Goal: Task Accomplishment & Management: Manage account settings

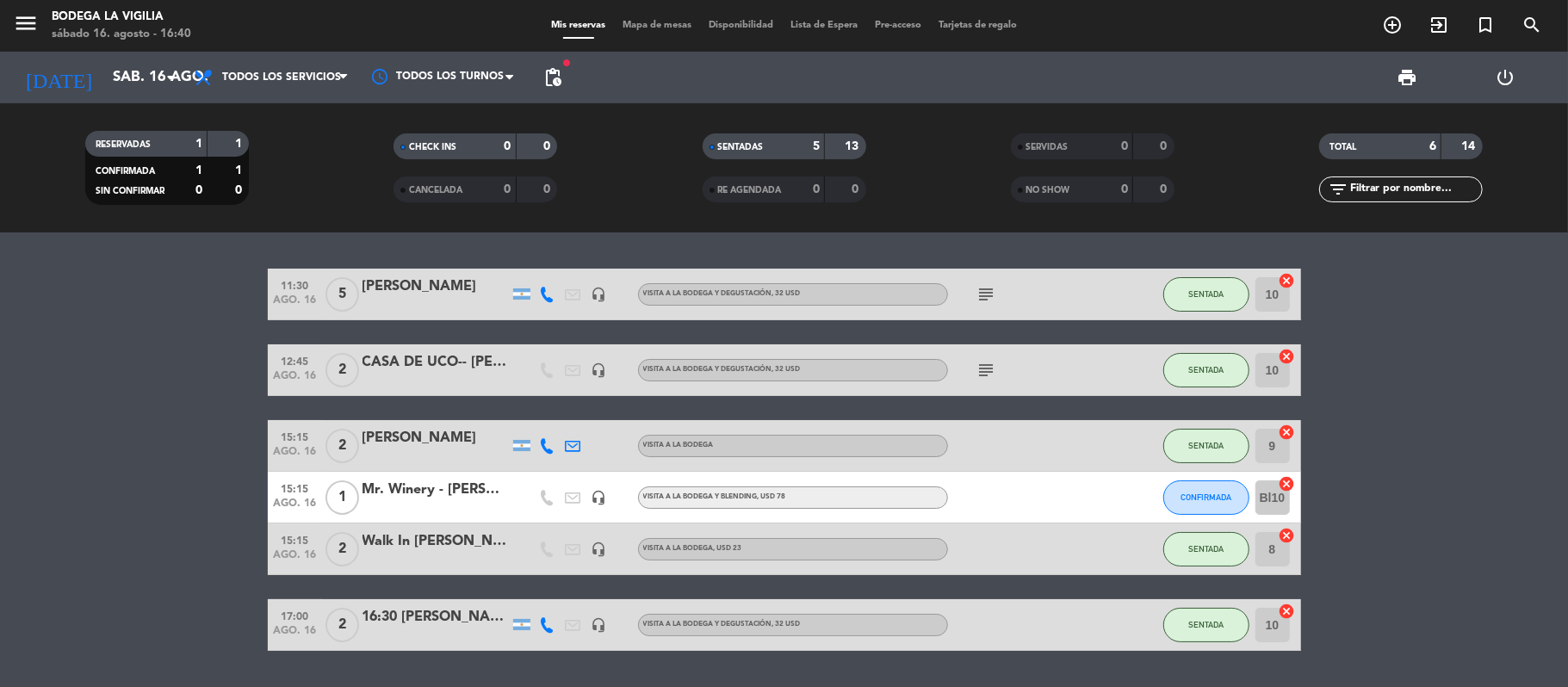
click at [241, 500] on bookings-row "11:30 [DATE] 5 [PERSON_NAME] headset_mic VISITA A LA BODEGA Y DEGUSTACIÓN , 32 …" at bounding box center [784, 460] width 1568 height 382
click at [1176, 503] on button "CONFIRMADA" at bounding box center [1206, 497] width 86 height 34
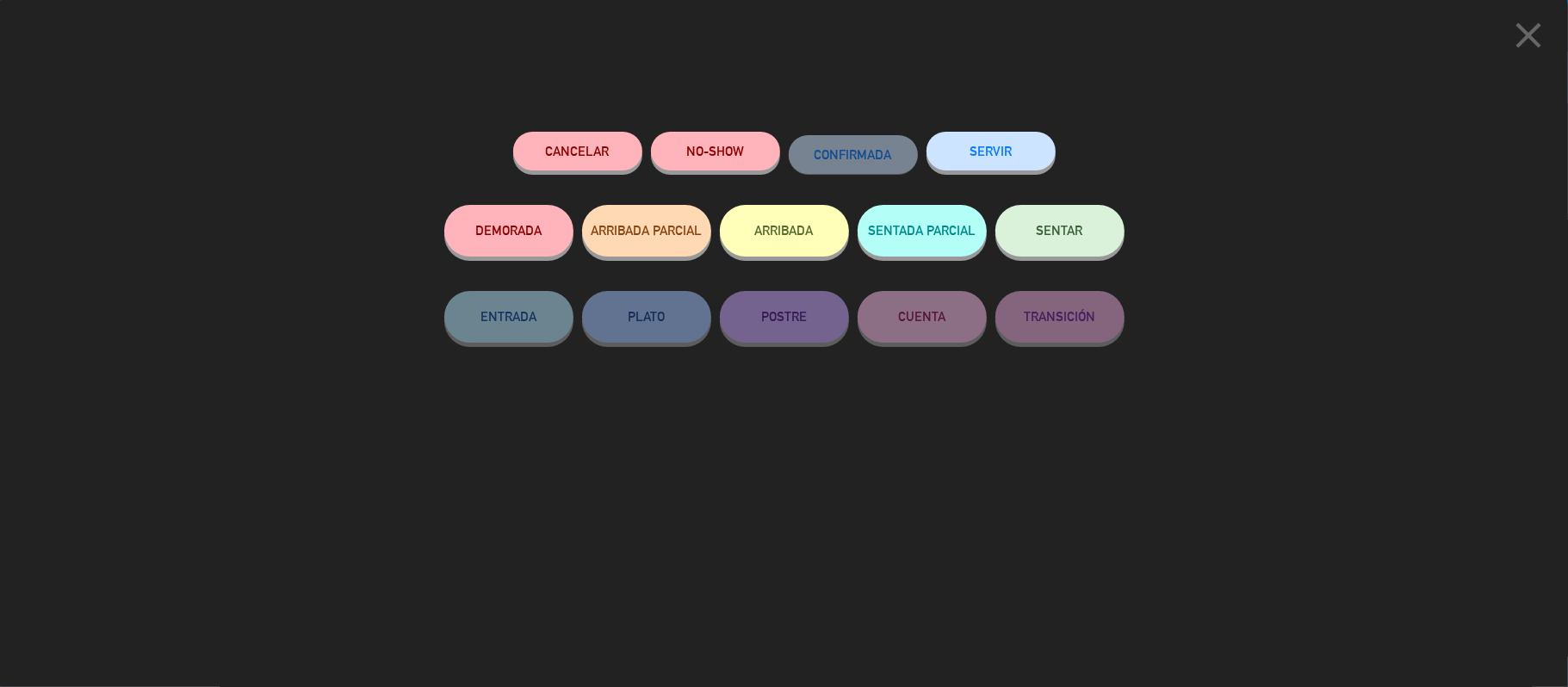
click at [1070, 225] on span "SENTAR" at bounding box center [1060, 230] width 46 height 15
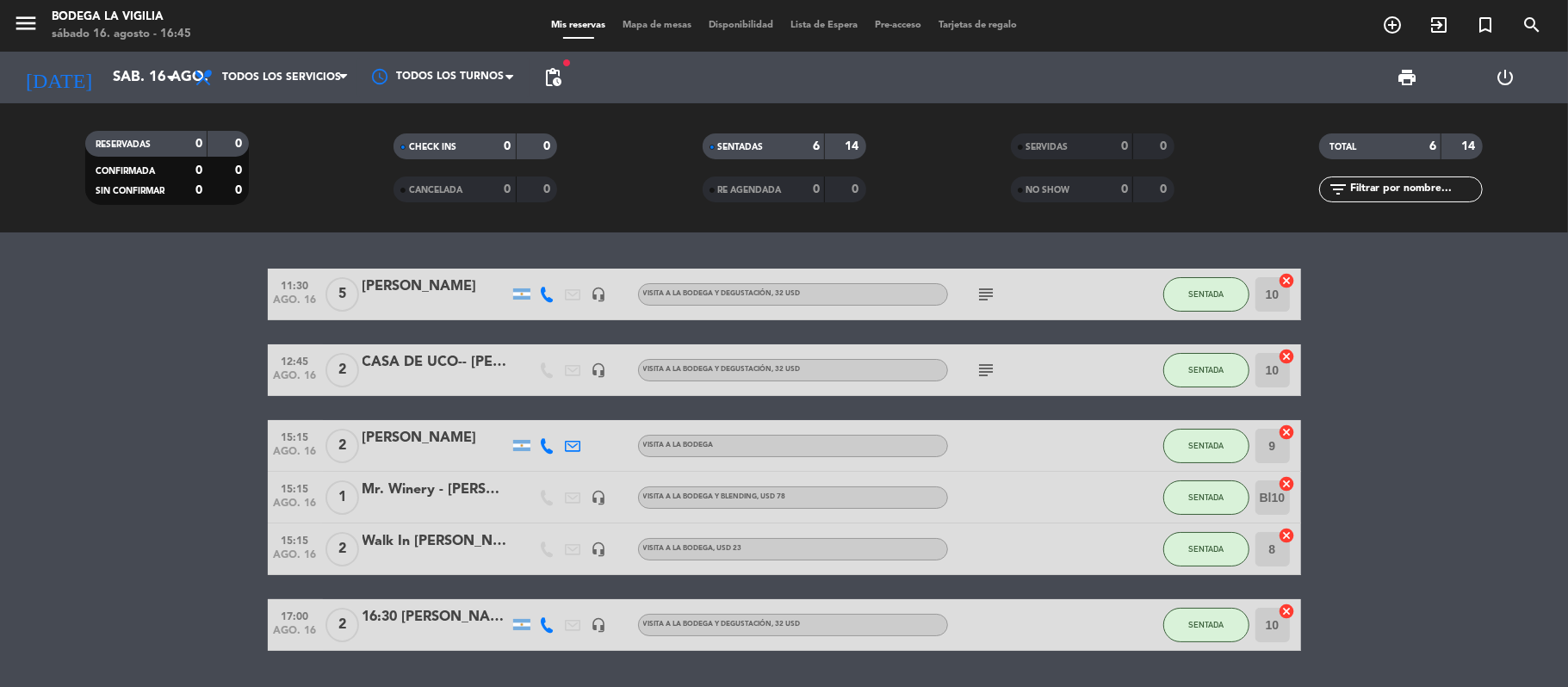
click at [552, 621] on icon at bounding box center [547, 624] width 16 height 16
click at [577, 586] on div "Copiar content_paste |" at bounding box center [553, 596] width 113 height 18
click at [580, 597] on span at bounding box center [587, 596] width 14 height 14
click at [152, 479] on bookings-row "11:30 [DATE] 5 [PERSON_NAME] headset_mic VISITA A LA BODEGA Y DEGUSTACIÓN , 32 …" at bounding box center [784, 460] width 1568 height 382
click at [18, 30] on icon "menu" at bounding box center [26, 23] width 26 height 26
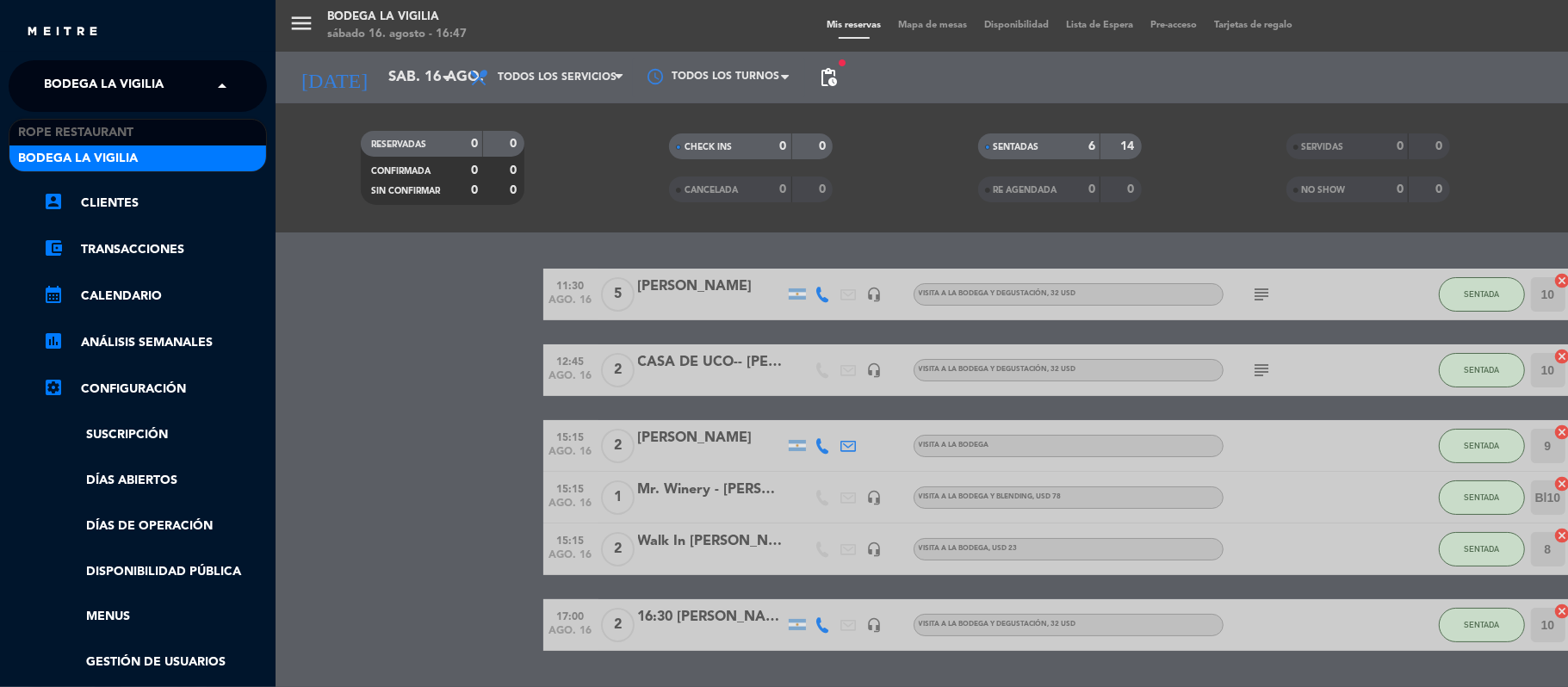
click at [112, 82] on span "Bodega La Vigilia" at bounding box center [104, 86] width 120 height 36
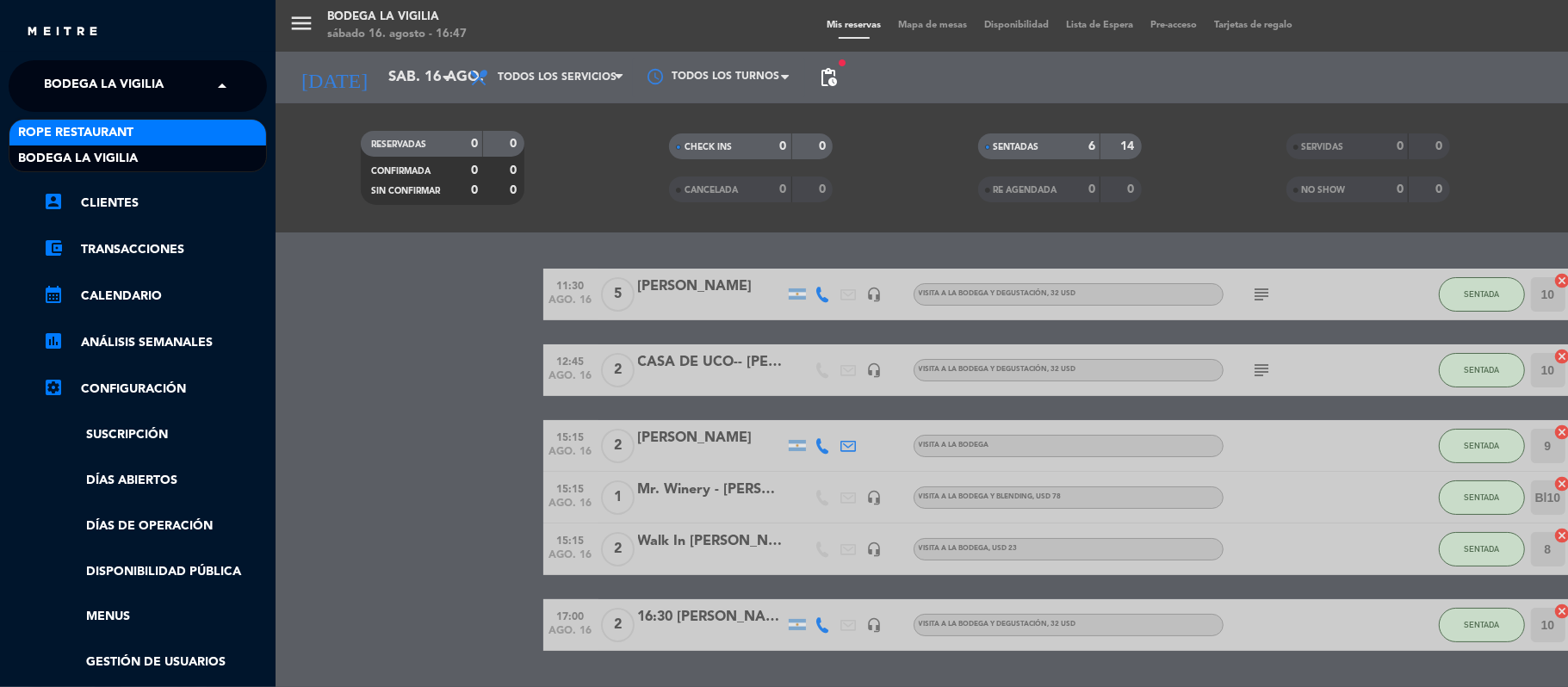
click at [120, 132] on span "Rope restaurant" at bounding box center [76, 132] width 115 height 19
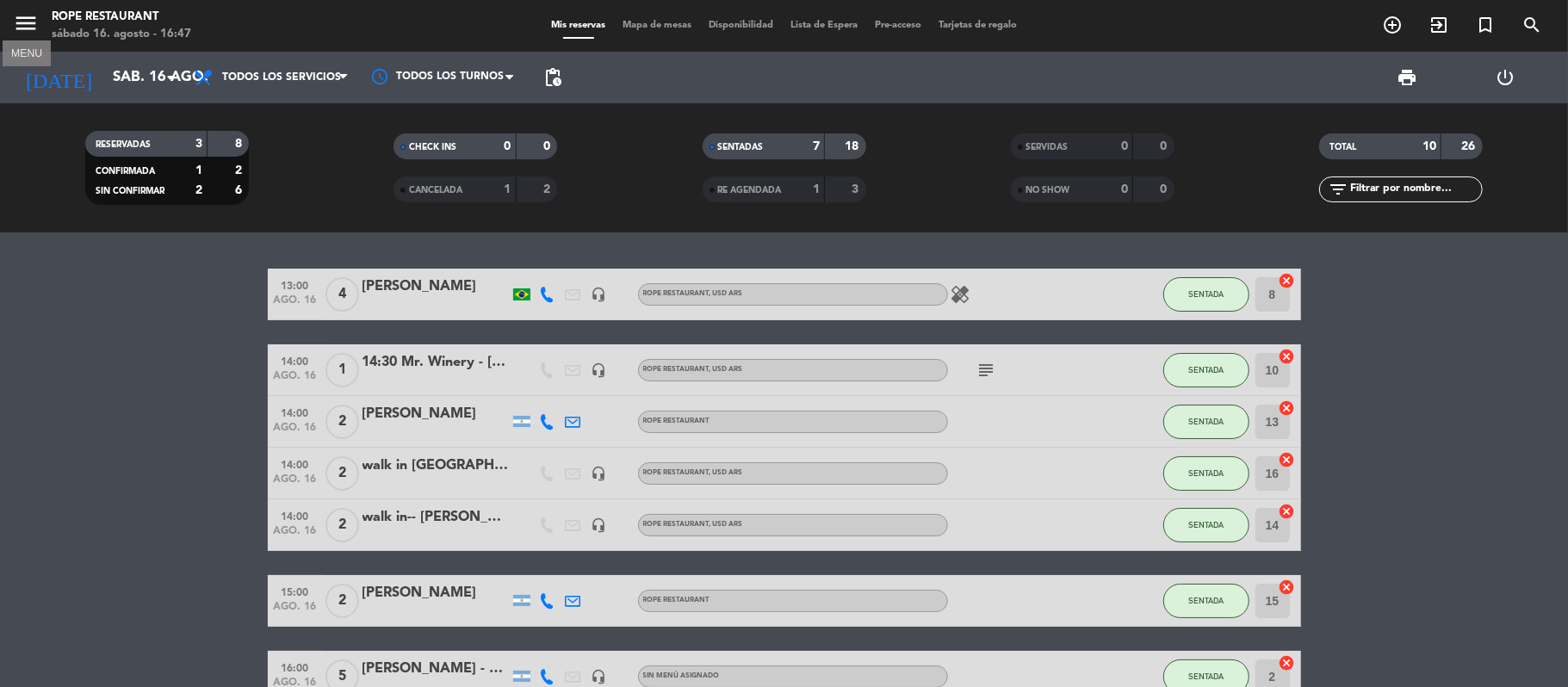
click at [19, 10] on icon "menu" at bounding box center [26, 23] width 26 height 26
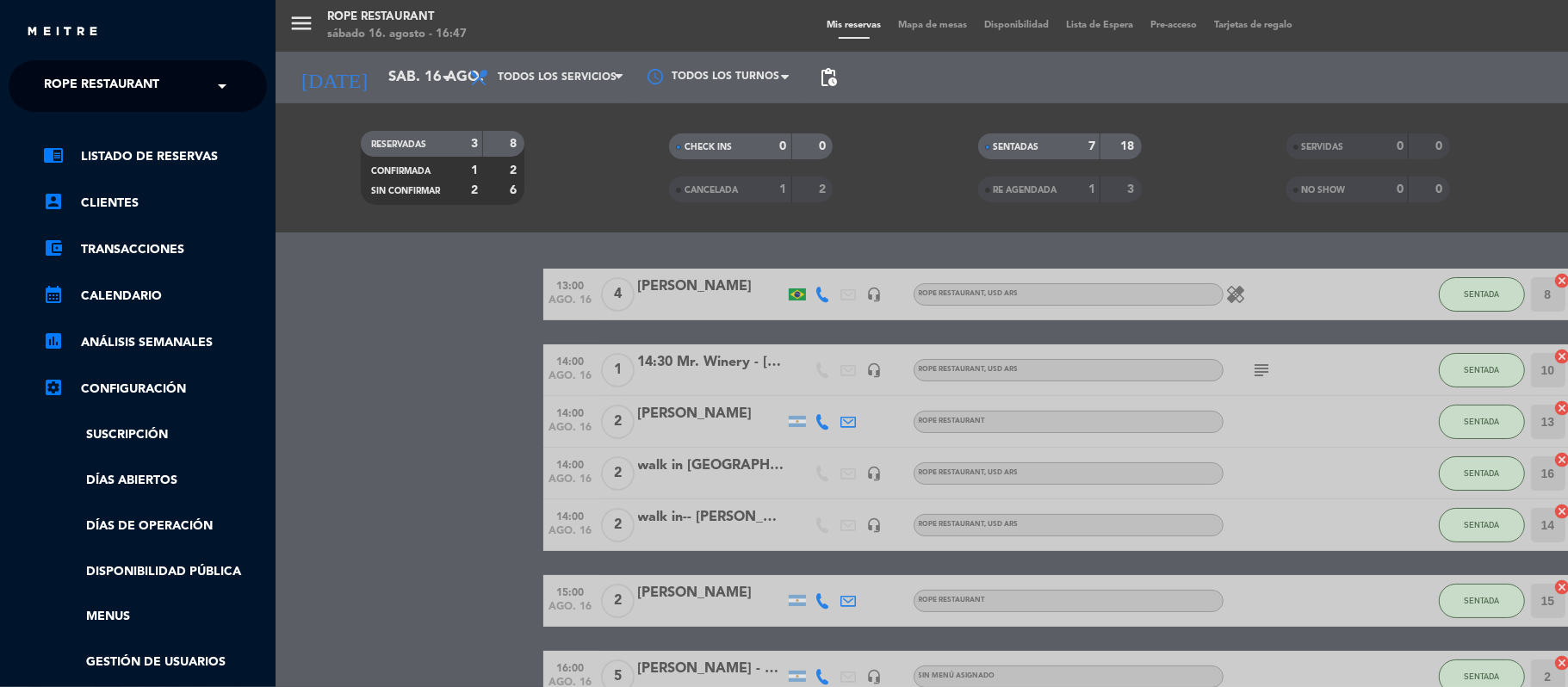
click at [90, 82] on span "Rope restaurant" at bounding box center [102, 86] width 115 height 36
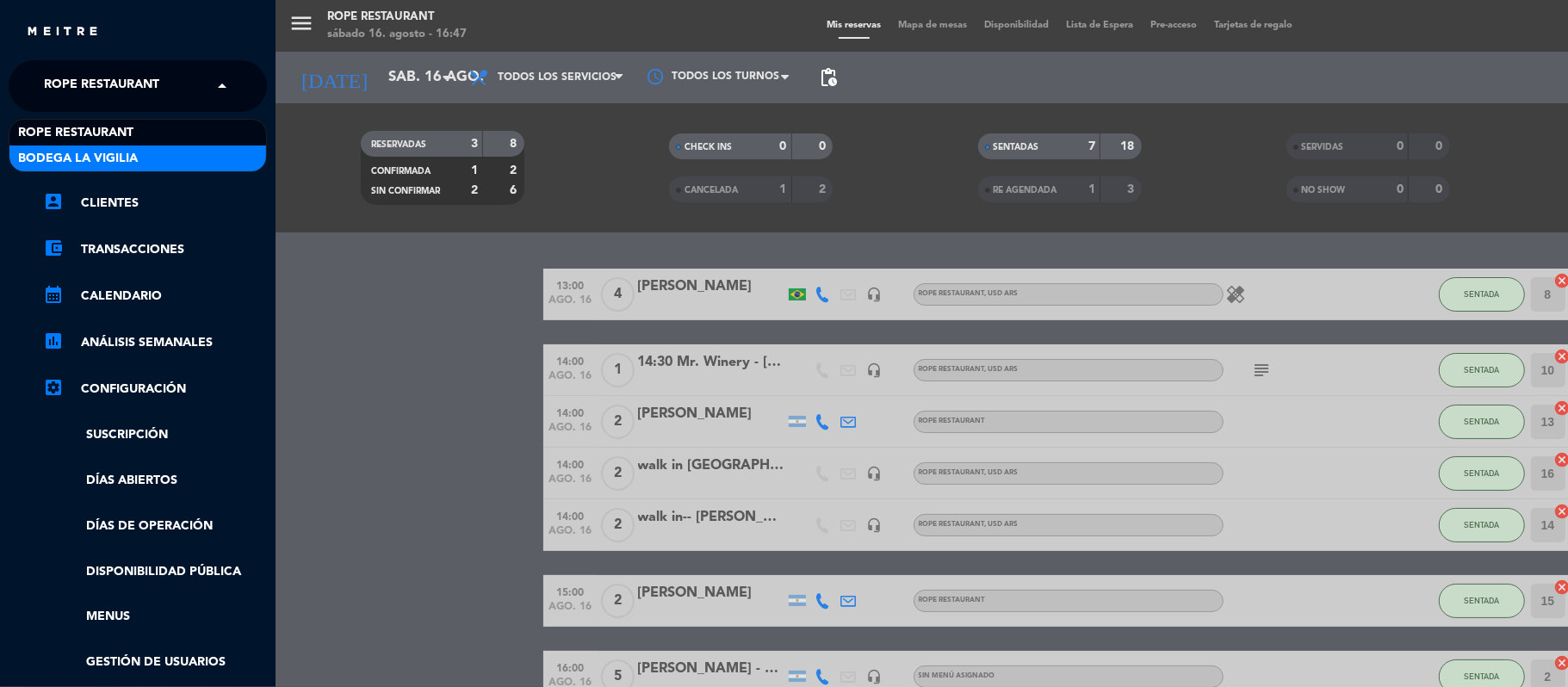
click at [105, 151] on span "Bodega La Vigilia" at bounding box center [79, 158] width 120 height 19
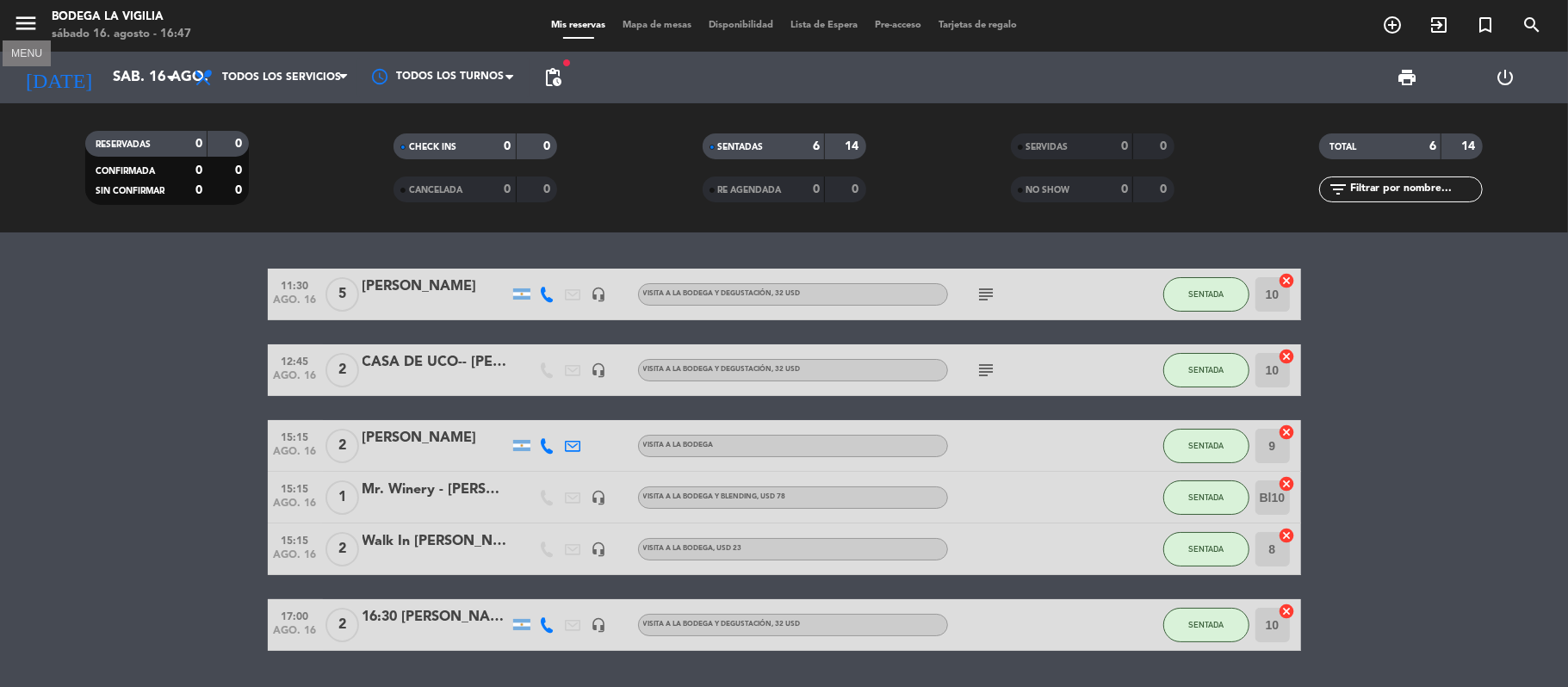
click at [21, 25] on icon "menu" at bounding box center [26, 23] width 26 height 26
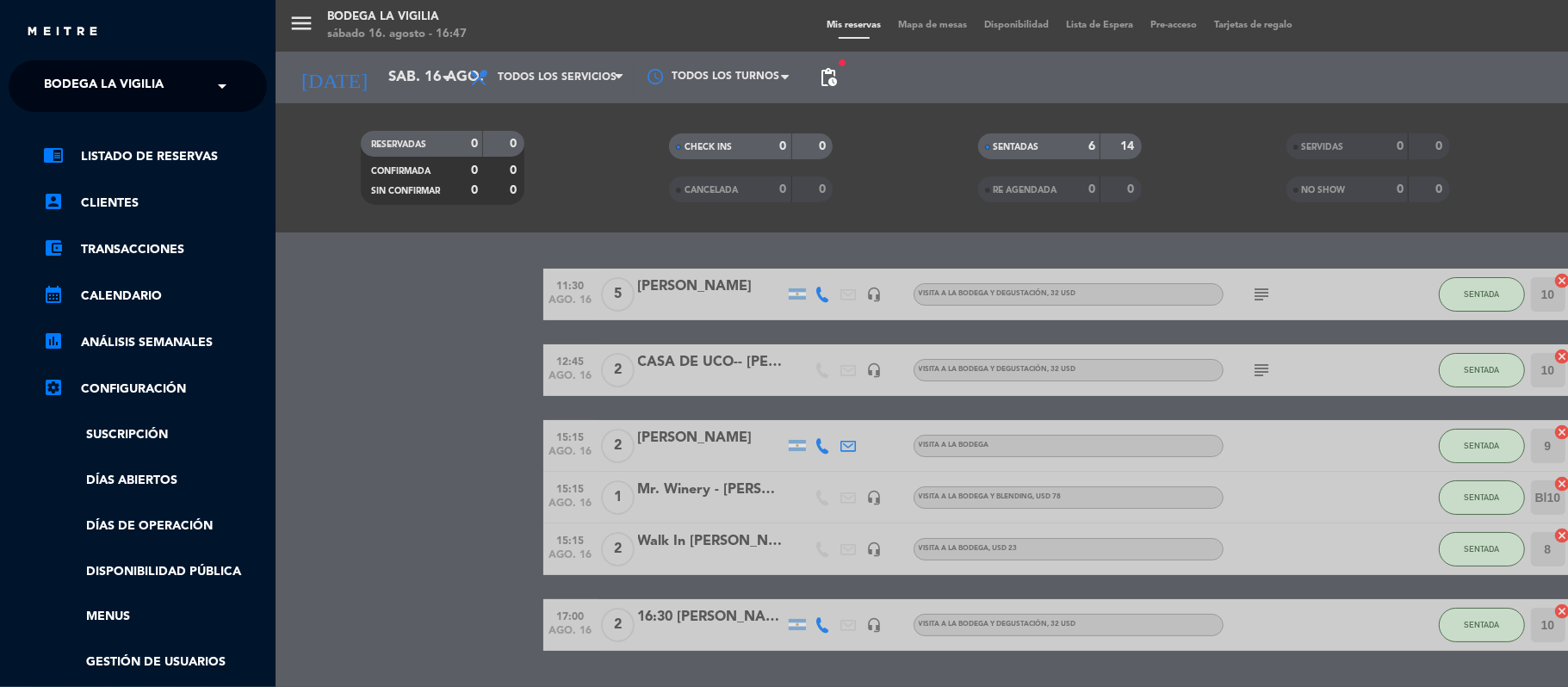
click at [97, 88] on span "Bodega La Vigilia" at bounding box center [104, 86] width 120 height 36
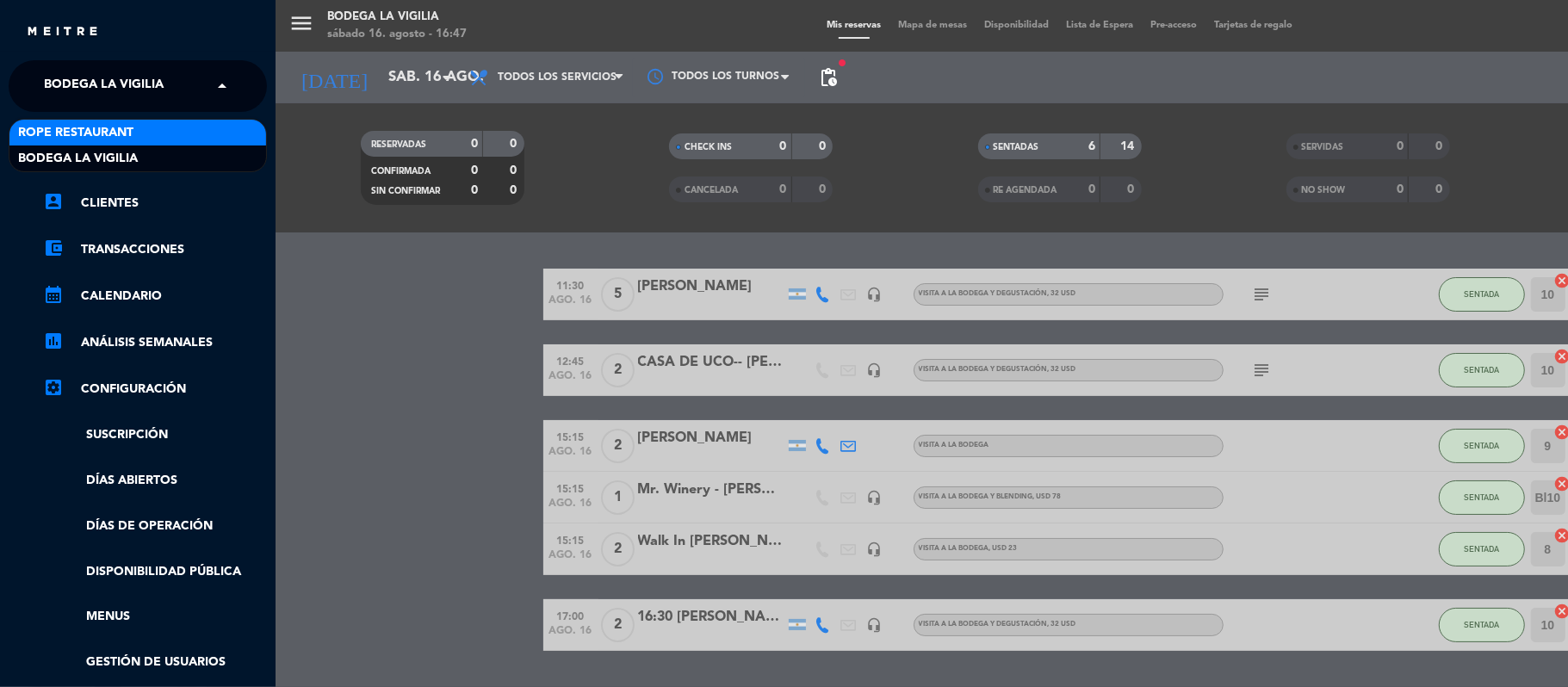
click at [111, 136] on span "Rope restaurant" at bounding box center [76, 132] width 115 height 19
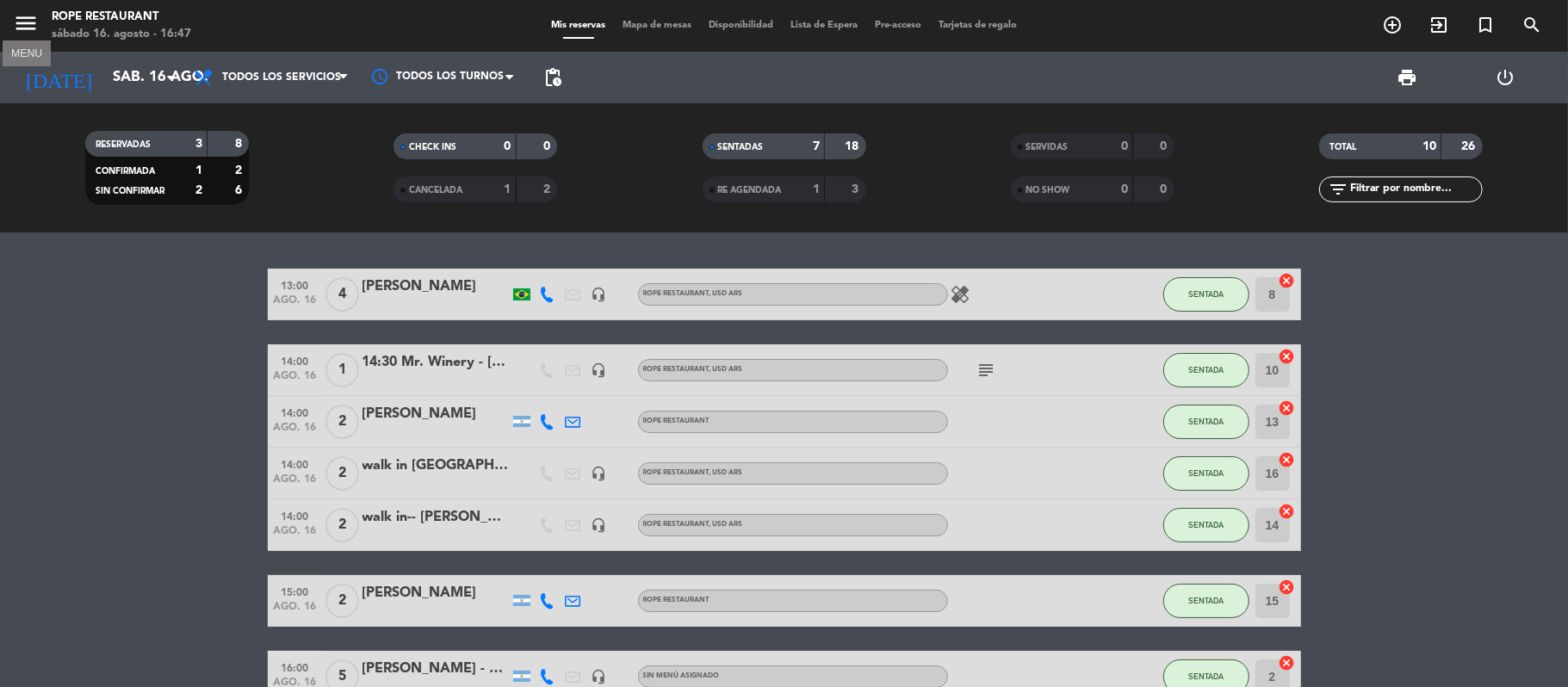
click at [20, 25] on icon "menu" at bounding box center [26, 23] width 26 height 26
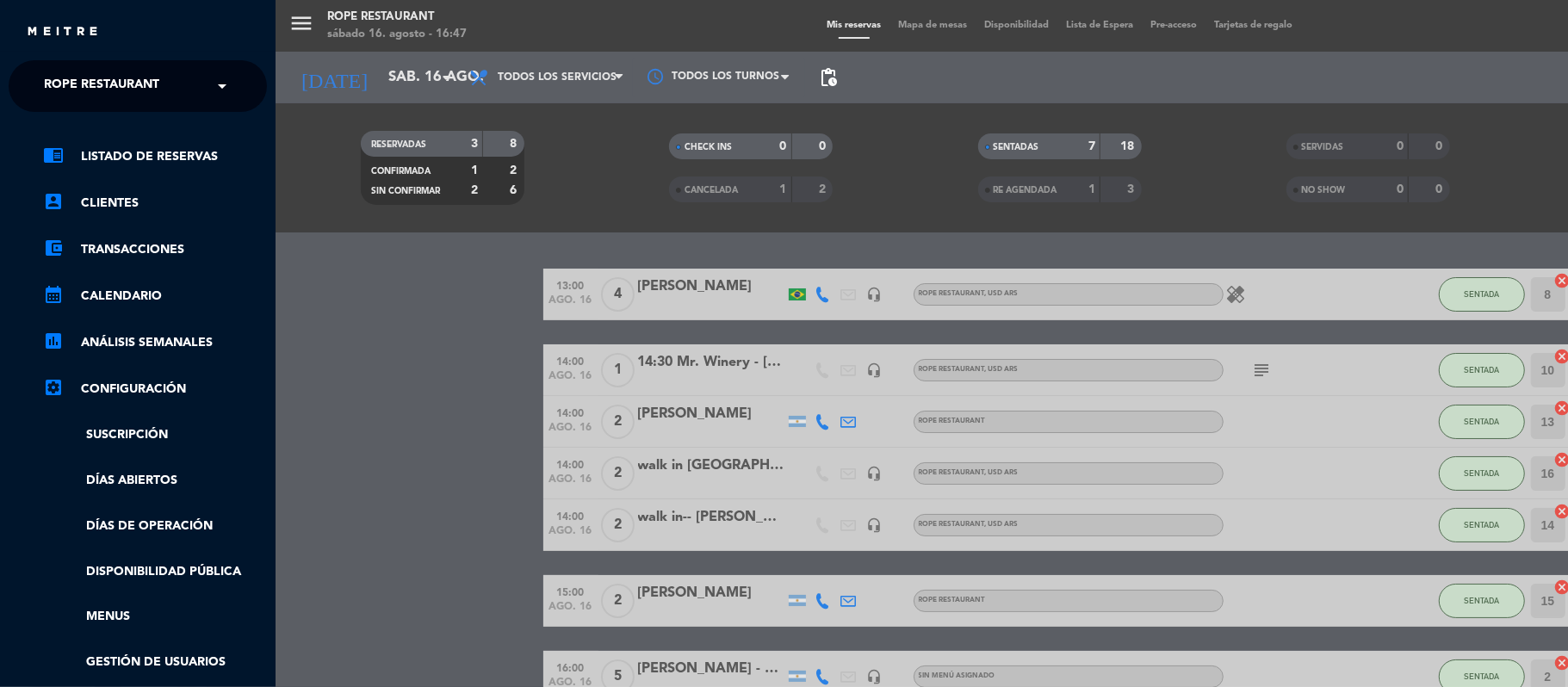
click at [81, 73] on span "Rope restaurant" at bounding box center [102, 86] width 115 height 36
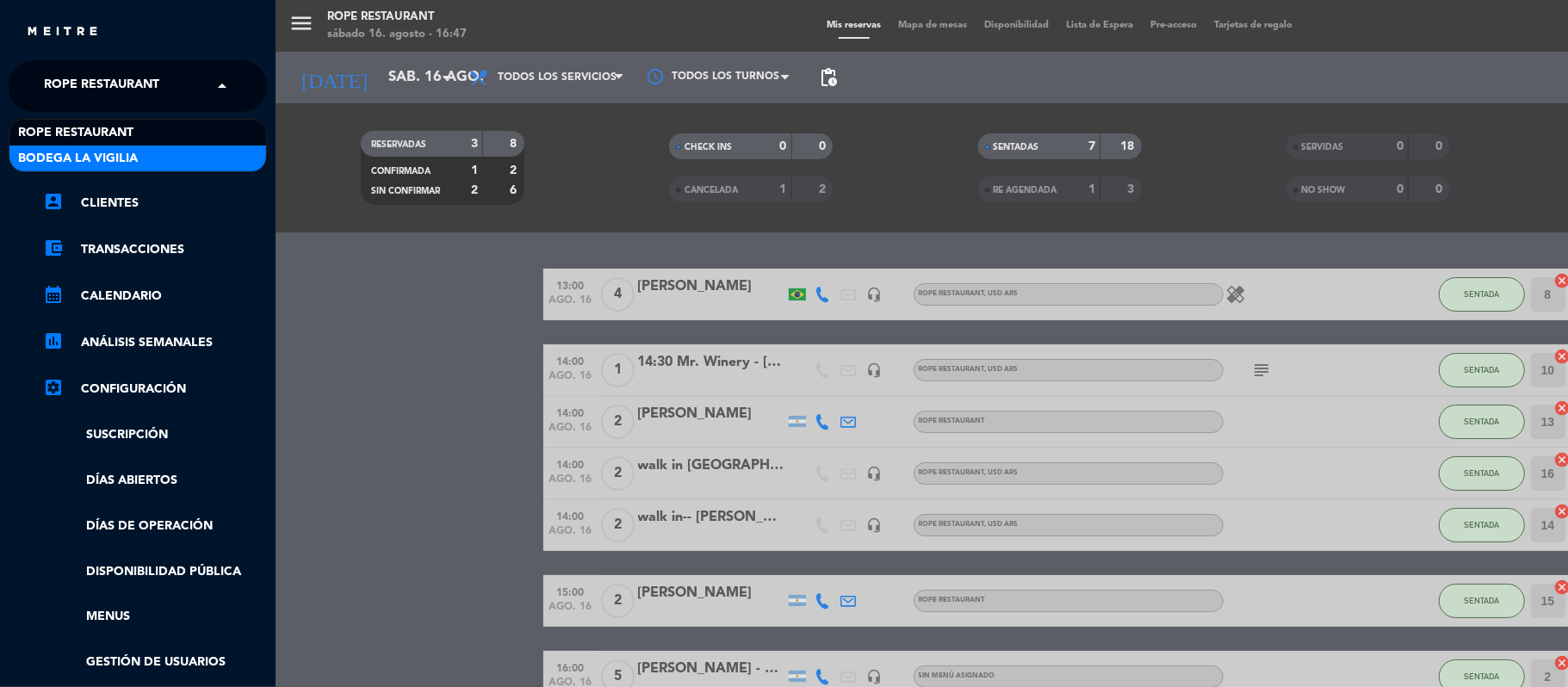
click at [112, 155] on span "Bodega La Vigilia" at bounding box center [79, 158] width 120 height 19
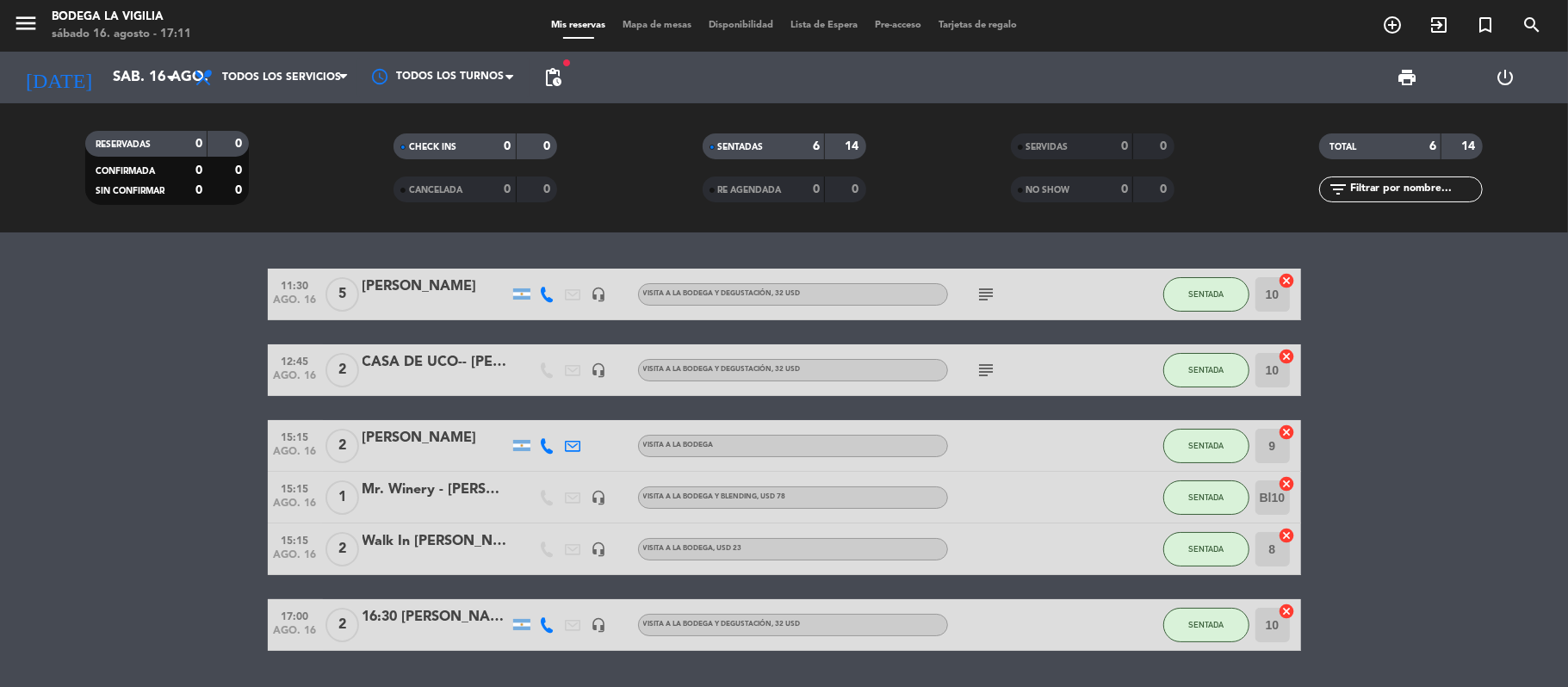
scroll to position [49, 0]
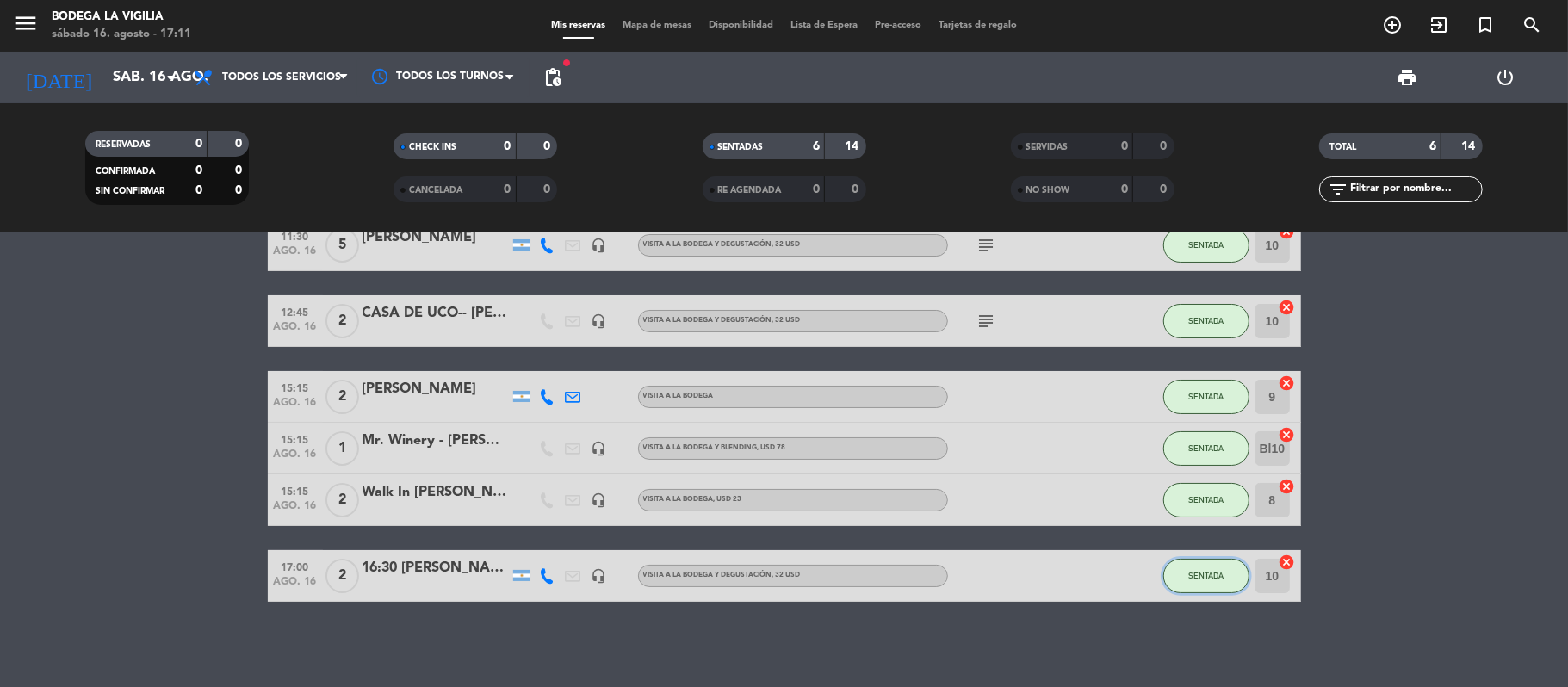
click at [1209, 572] on span "SENTADA" at bounding box center [1206, 575] width 35 height 9
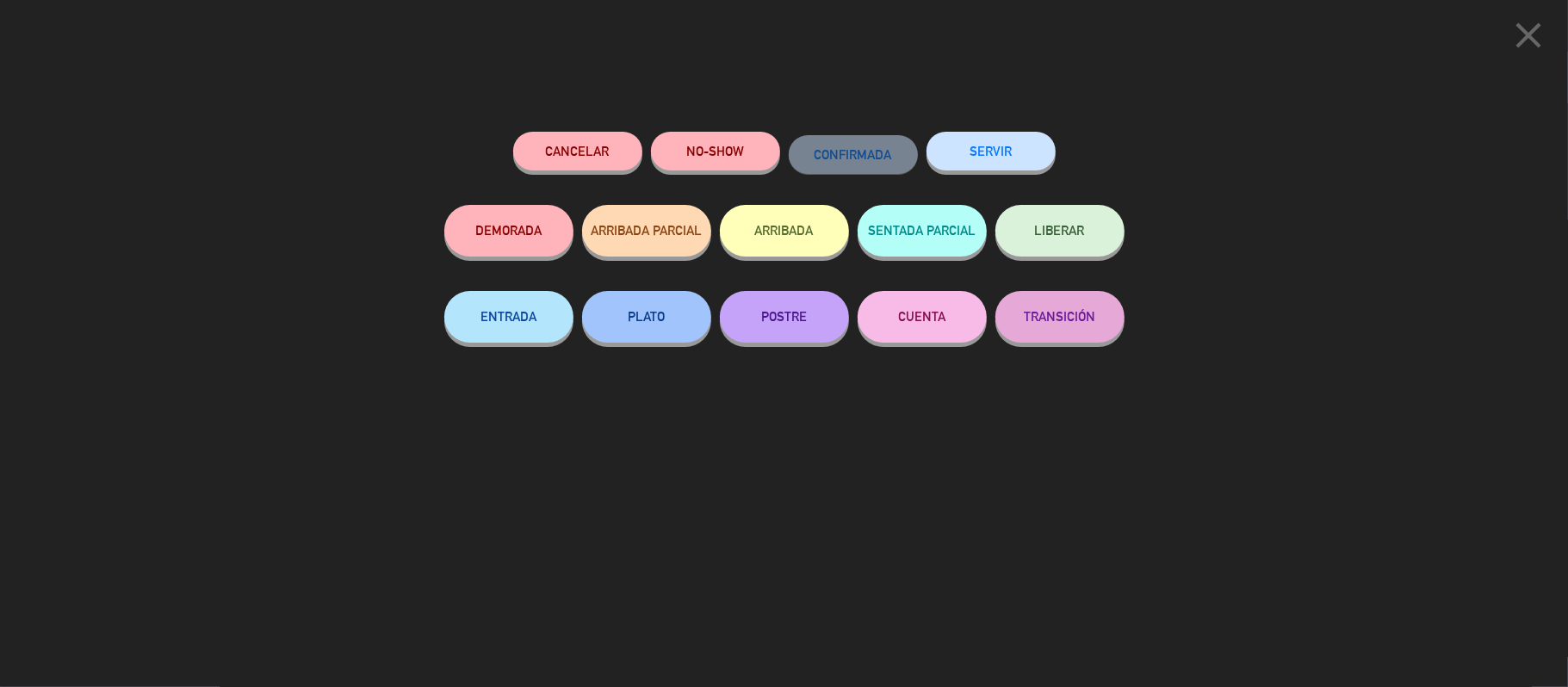
click at [1059, 227] on span "LIBERAR" at bounding box center [1060, 230] width 50 height 15
